Goal: Obtain resource: Download file/media

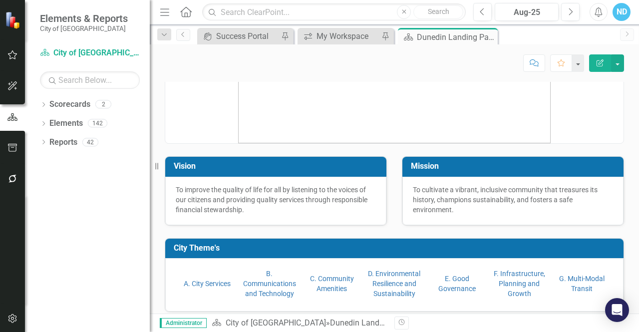
scroll to position [45, 0]
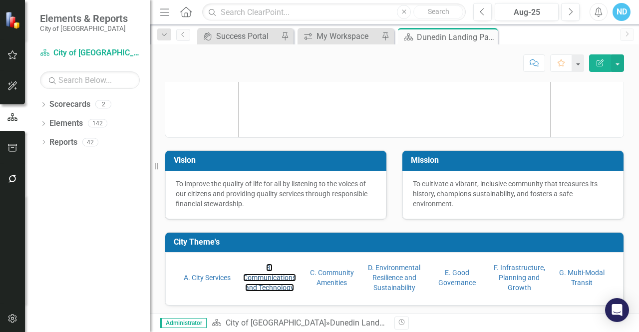
click at [261, 285] on link "B. Communications and Technology" at bounding box center [269, 277] width 53 height 28
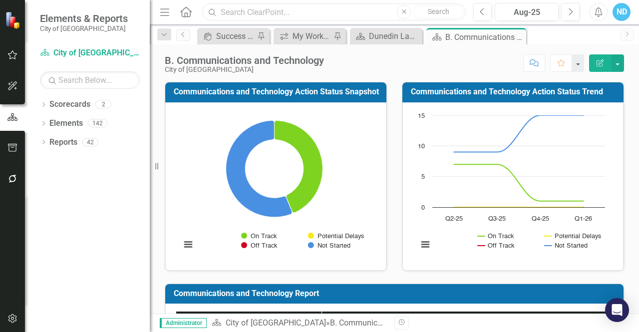
click at [331, 9] on input "text" at bounding box center [333, 11] width 263 height 17
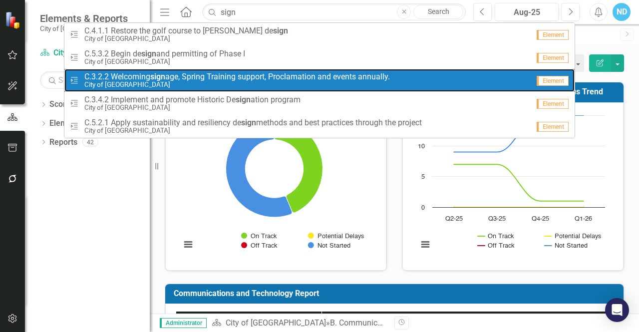
click at [199, 75] on span "C.3.2.2 Welcoming sign age, Spring Training support, Proclamation and events an…" at bounding box center [236, 76] width 305 height 9
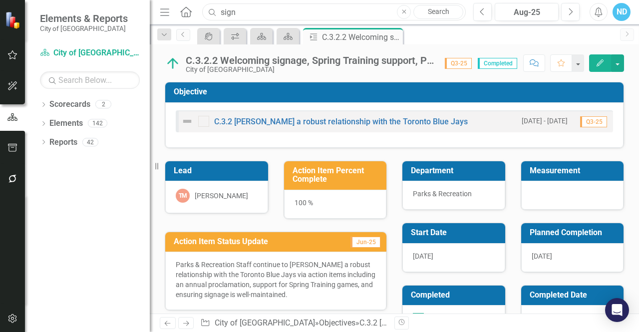
click at [241, 15] on input "sign" at bounding box center [333, 11] width 263 height 17
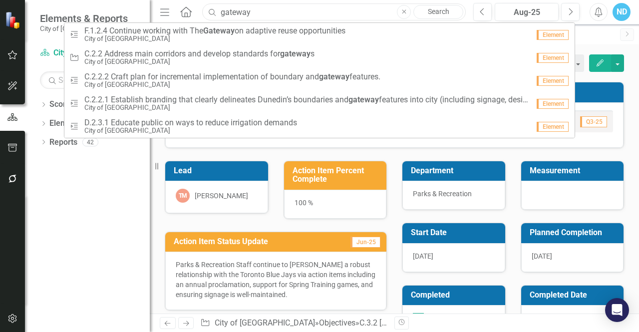
type input "gateway"
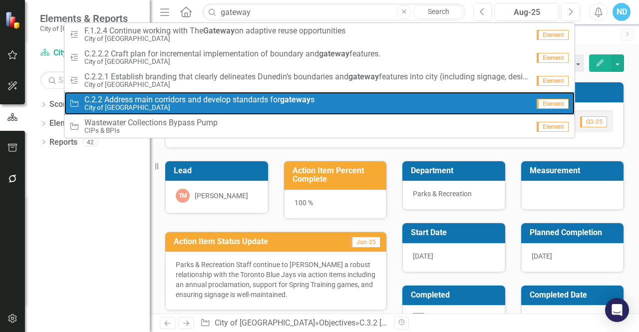
click at [229, 96] on span "C.2.2 Address main corridors and develop standards for gateway s" at bounding box center [199, 99] width 230 height 9
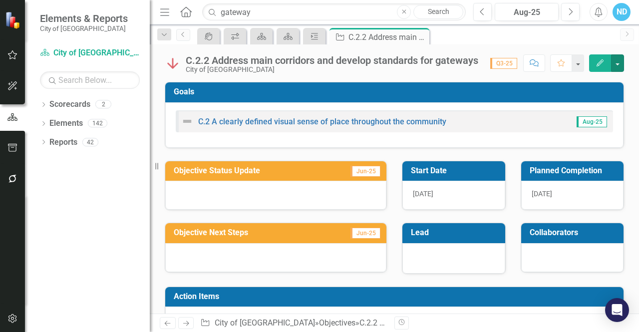
click at [620, 65] on button "button" at bounding box center [617, 62] width 13 height 17
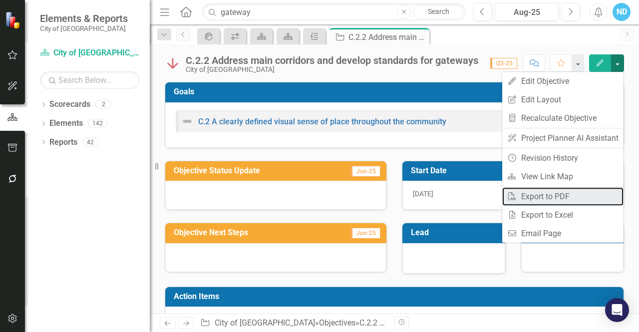
click at [555, 194] on link "PDF Export to PDF" at bounding box center [562, 196] width 121 height 18
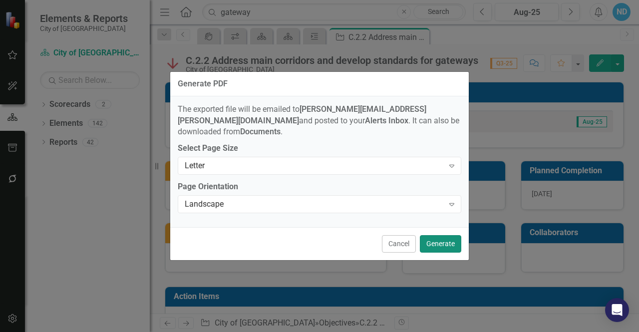
click at [450, 235] on button "Generate" at bounding box center [440, 243] width 41 height 17
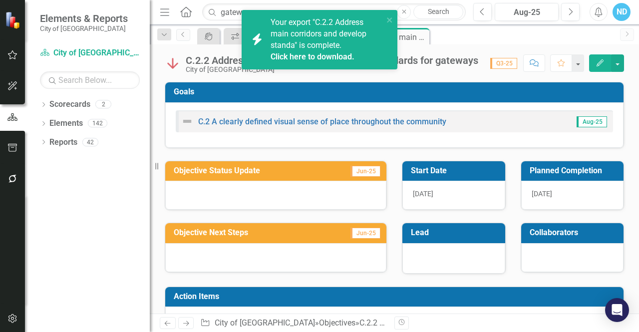
click at [319, 41] on span "Your export "C.2.2 Address main corridors and develop standa" is complete. Clic…" at bounding box center [325, 39] width 110 height 45
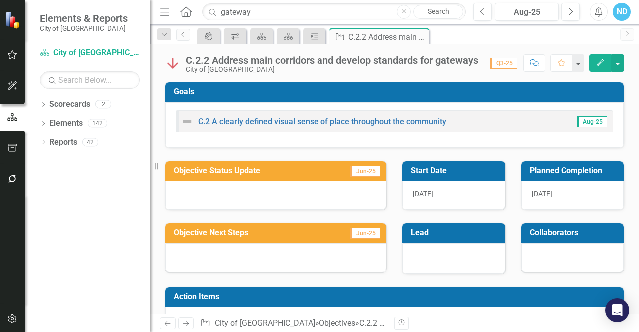
click at [596, 15] on icon "Alerts" at bounding box center [598, 12] width 10 height 10
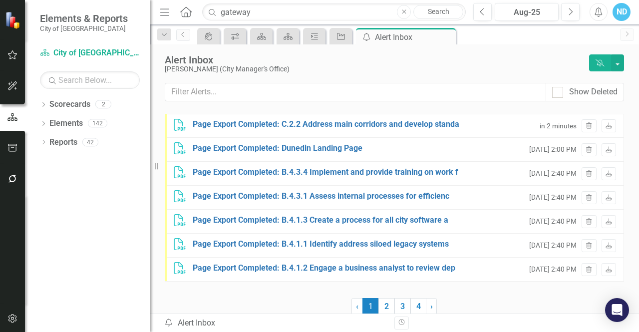
click at [297, 128] on div "Page Export Completed: C.2.2 Address main corridors and develop standa" at bounding box center [326, 124] width 266 height 11
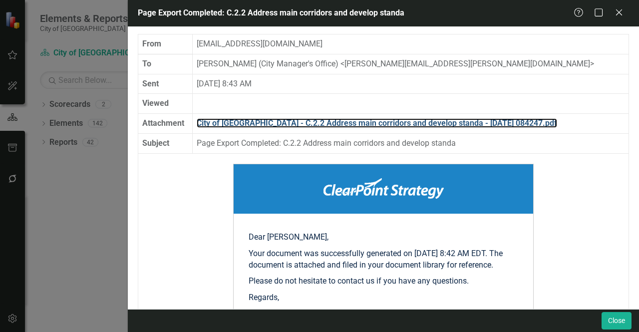
click at [314, 118] on link "City of [GEOGRAPHIC_DATA] - C.2.2 Address main corridors and develop standa - […" at bounding box center [377, 122] width 360 height 9
